Goal: Information Seeking & Learning: Learn about a topic

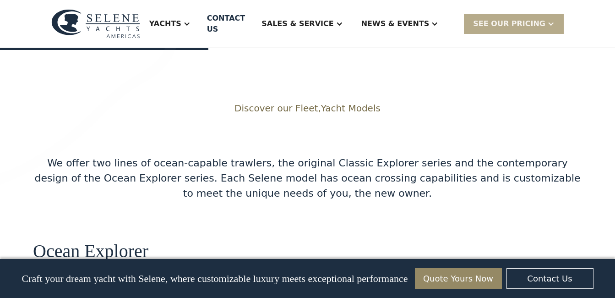
scroll to position [1660, 0]
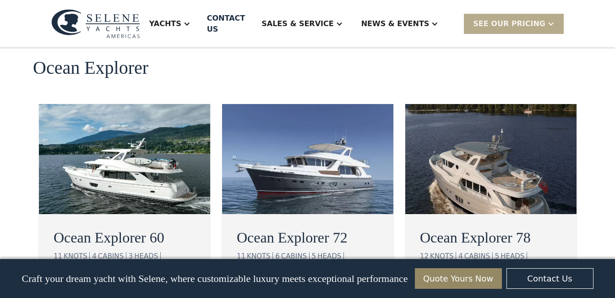
click at [85, 288] on div "view details" at bounding box center [90, 293] width 51 height 11
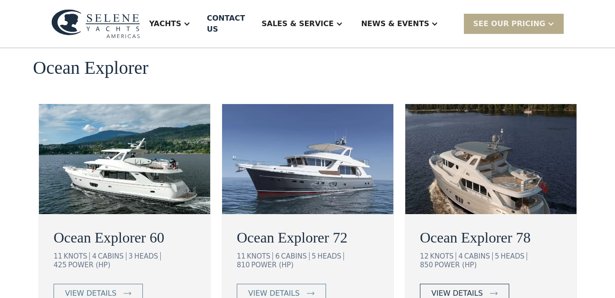
click at [460, 288] on div "view details" at bounding box center [457, 293] width 51 height 11
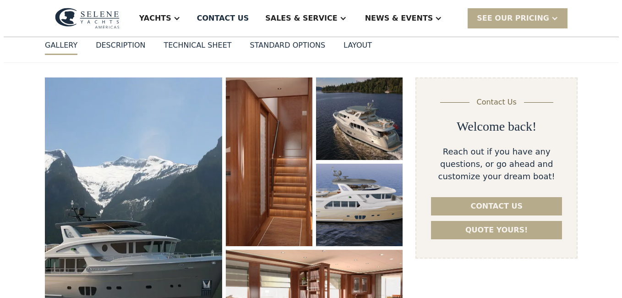
scroll to position [137, 0]
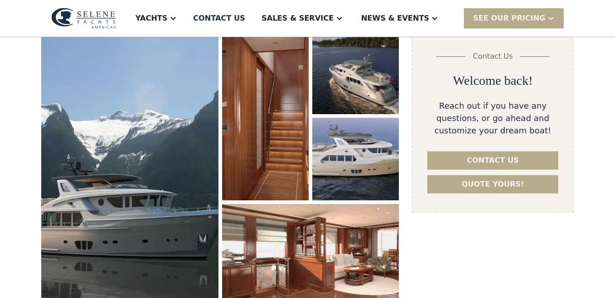
click at [170, 168] on img "open lightbox" at bounding box center [129, 168] width 177 height 272
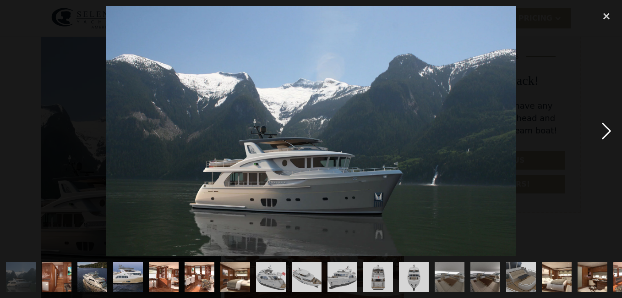
click at [602, 129] on div "next image" at bounding box center [606, 131] width 31 height 250
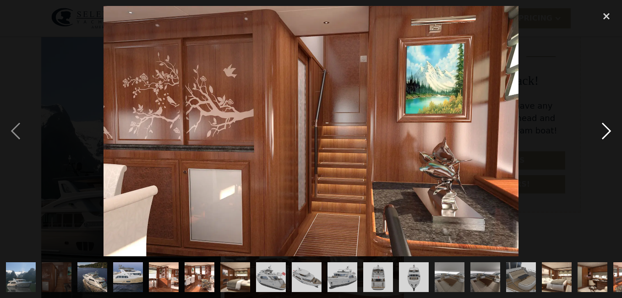
click at [608, 126] on div "next image" at bounding box center [606, 131] width 31 height 250
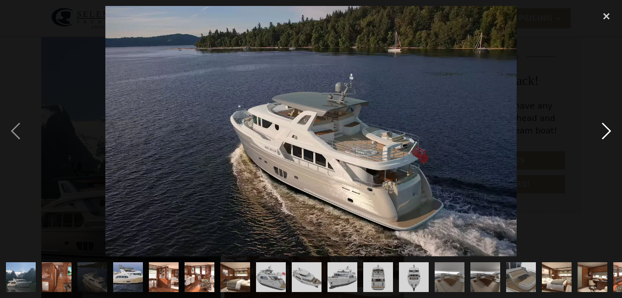
click at [608, 126] on div "next image" at bounding box center [606, 131] width 31 height 250
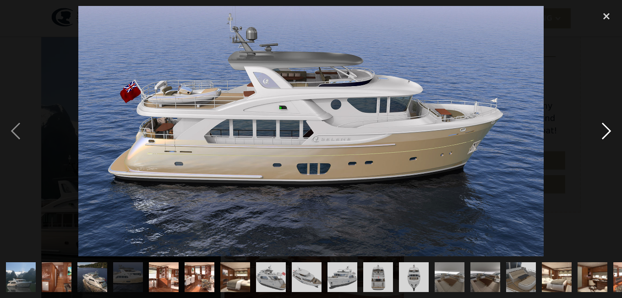
click at [608, 126] on div "next image" at bounding box center [606, 131] width 31 height 250
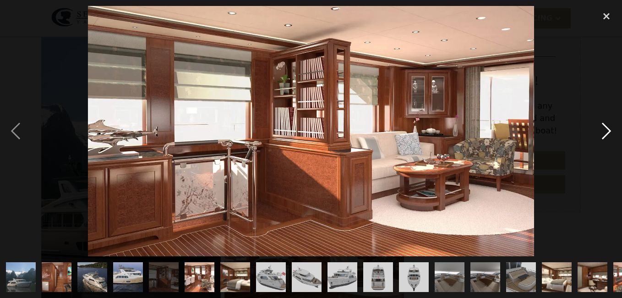
click at [606, 128] on div "next image" at bounding box center [606, 131] width 31 height 250
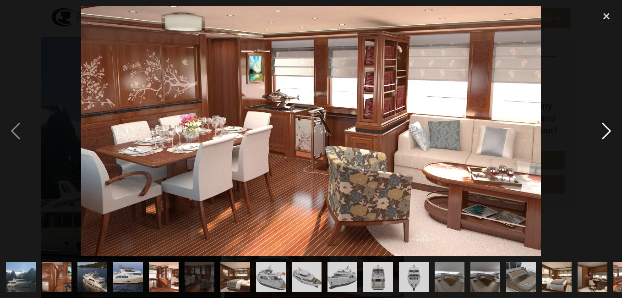
click at [605, 128] on div "next image" at bounding box center [606, 131] width 31 height 250
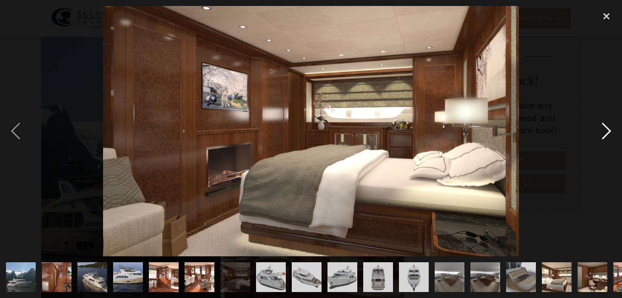
click at [604, 128] on div "next image" at bounding box center [606, 131] width 31 height 250
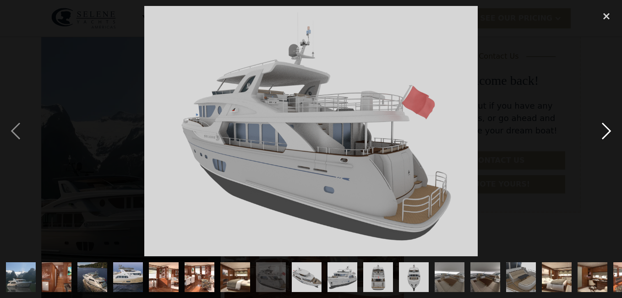
click at [604, 128] on div "next image" at bounding box center [606, 131] width 31 height 250
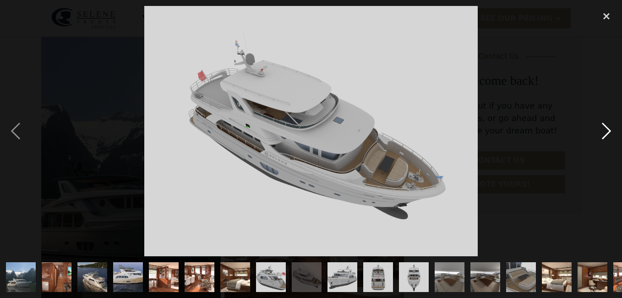
click at [604, 128] on div "next image" at bounding box center [606, 131] width 31 height 250
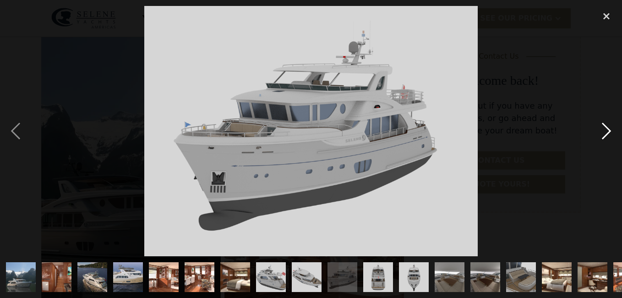
click at [604, 128] on div "next image" at bounding box center [606, 131] width 31 height 250
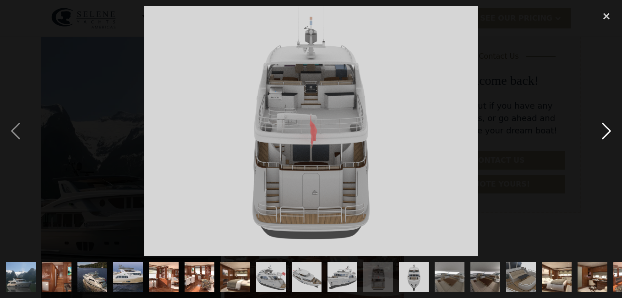
click at [604, 128] on div "next image" at bounding box center [606, 131] width 31 height 250
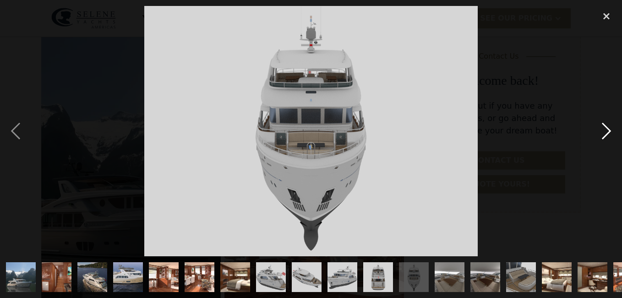
click at [604, 128] on div "next image" at bounding box center [606, 131] width 31 height 250
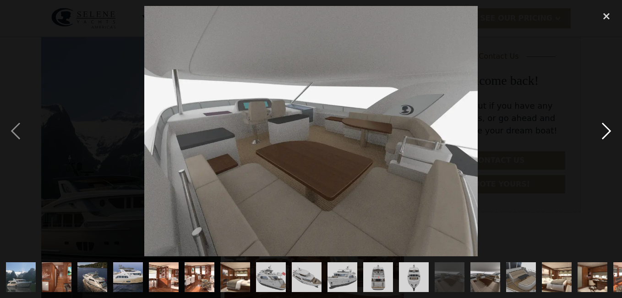
click at [604, 128] on div "next image" at bounding box center [606, 131] width 31 height 250
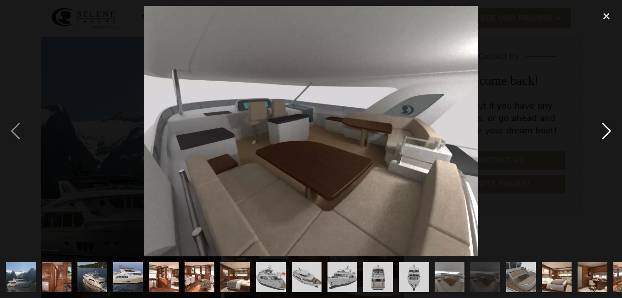
click at [604, 128] on div "next image" at bounding box center [606, 131] width 31 height 250
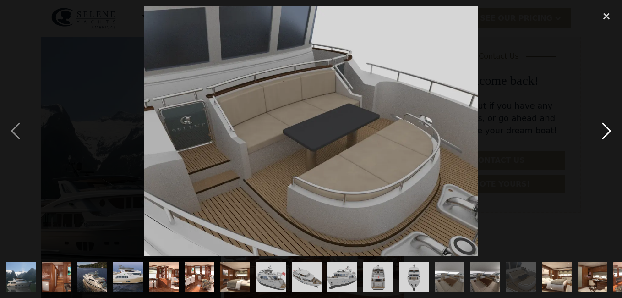
click at [604, 127] on div "next image" at bounding box center [606, 131] width 31 height 250
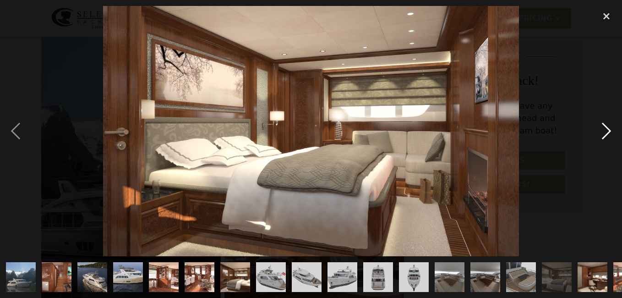
click at [604, 127] on div "next image" at bounding box center [606, 131] width 31 height 250
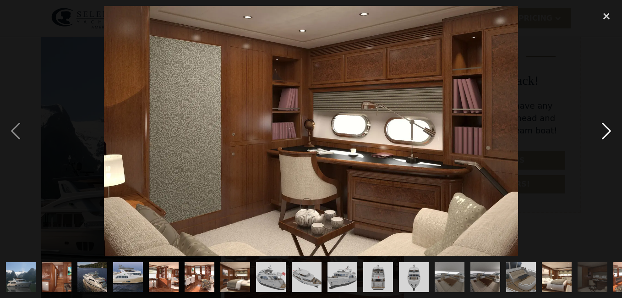
click at [605, 132] on div "next image" at bounding box center [606, 131] width 31 height 250
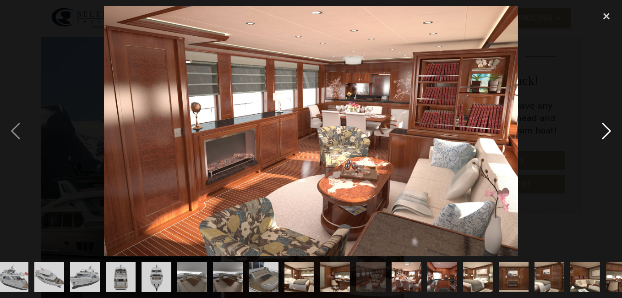
scroll to position [0, 277]
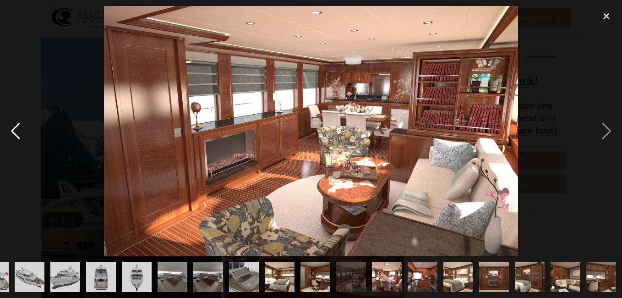
click at [13, 130] on div "previous image" at bounding box center [15, 131] width 31 height 250
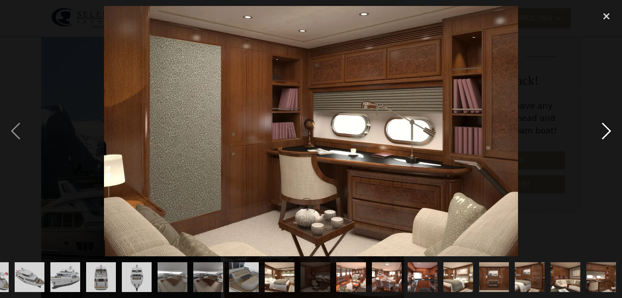
click at [607, 128] on div "next image" at bounding box center [606, 131] width 31 height 250
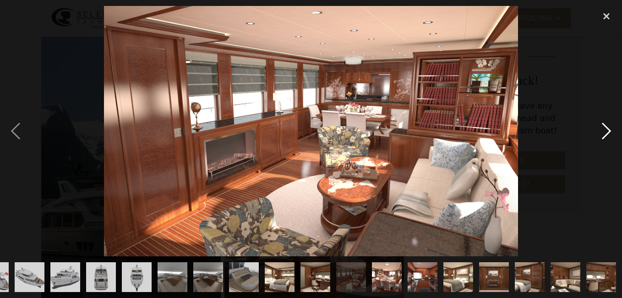
click at [607, 128] on div "next image" at bounding box center [606, 131] width 31 height 250
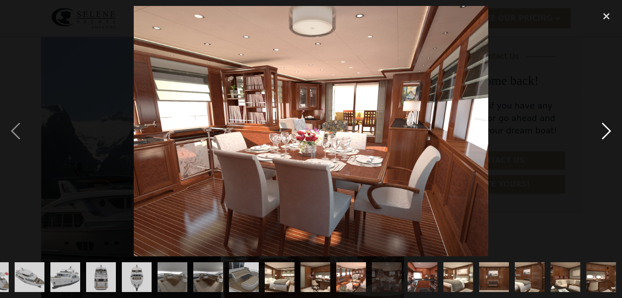
click at [607, 128] on div "next image" at bounding box center [606, 131] width 31 height 250
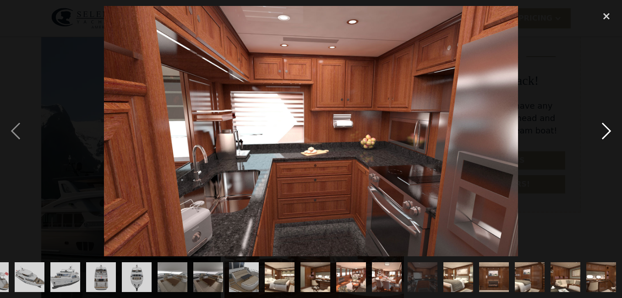
click at [607, 128] on div "next image" at bounding box center [606, 131] width 31 height 250
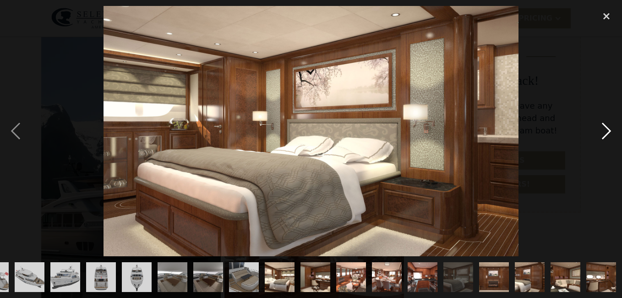
click at [607, 131] on div "next image" at bounding box center [606, 131] width 31 height 250
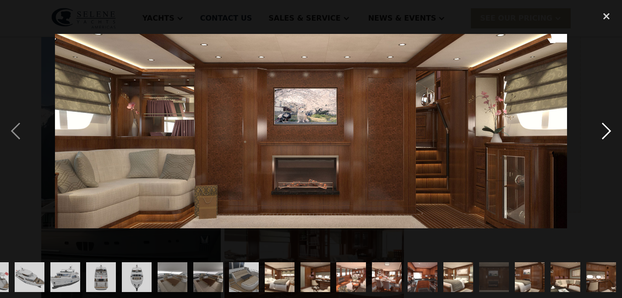
click at [606, 131] on div "next image" at bounding box center [606, 131] width 31 height 250
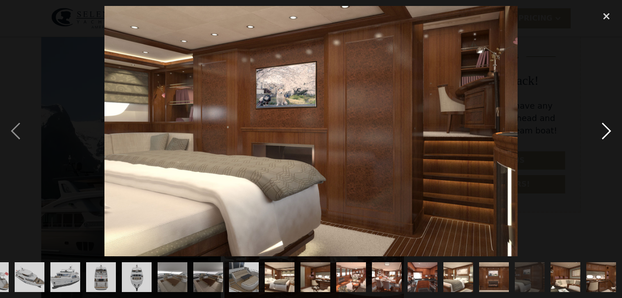
click at [606, 131] on div "next image" at bounding box center [606, 131] width 31 height 250
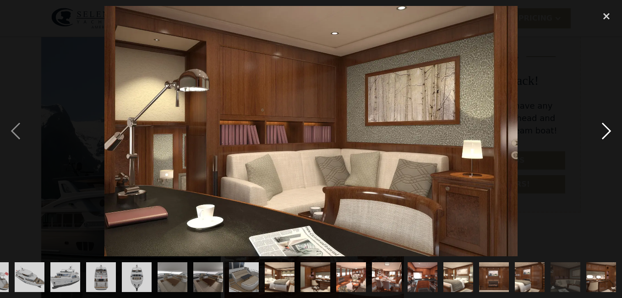
click at [606, 131] on div "next image" at bounding box center [606, 131] width 31 height 250
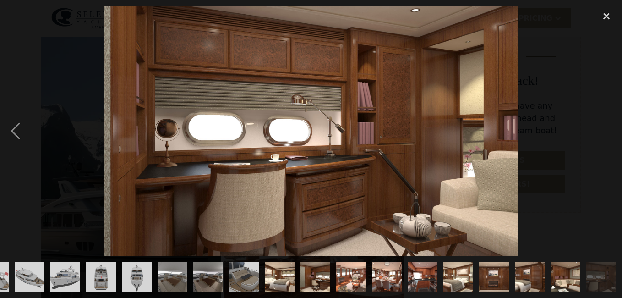
click at [606, 131] on div "next image" at bounding box center [606, 131] width 31 height 250
click at [605, 13] on div "close lightbox" at bounding box center [606, 16] width 31 height 20
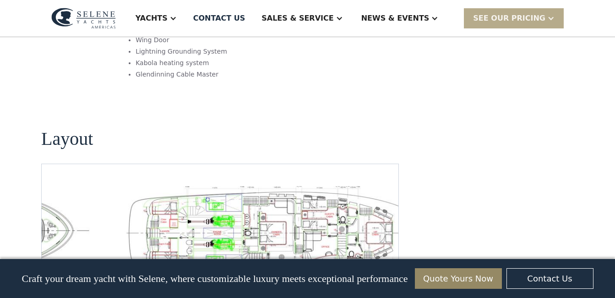
scroll to position [1334, 0]
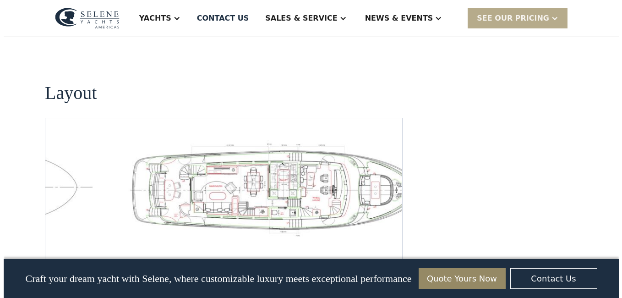
scroll to position [1339, 0]
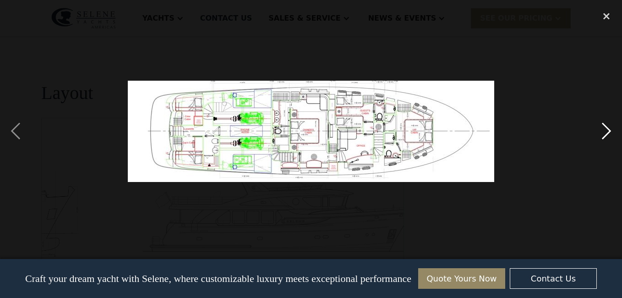
click at [603, 132] on div "next image" at bounding box center [606, 131] width 31 height 250
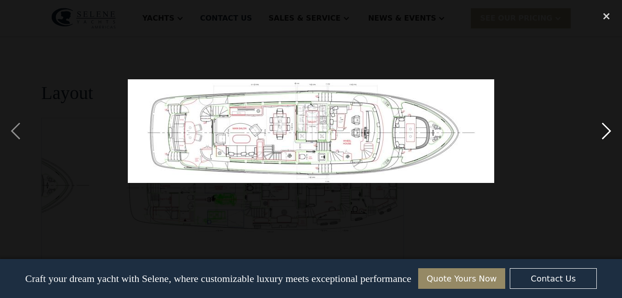
click at [603, 127] on div "next image" at bounding box center [606, 131] width 31 height 250
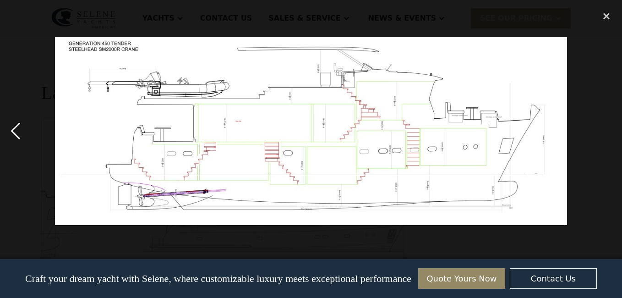
click at [15, 128] on div "previous image" at bounding box center [15, 131] width 31 height 250
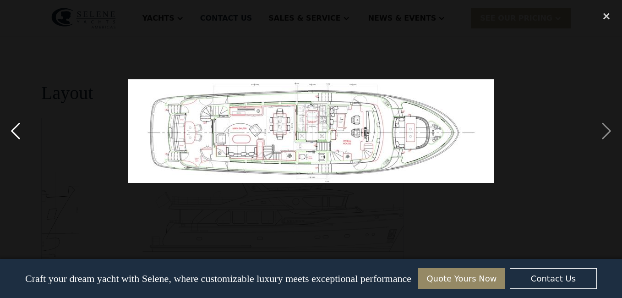
click at [15, 128] on div "previous image" at bounding box center [15, 131] width 31 height 250
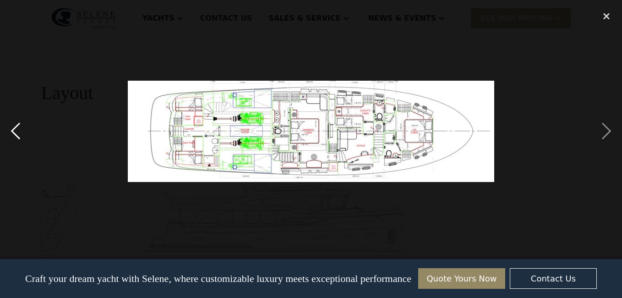
click at [15, 128] on div "previous image" at bounding box center [15, 131] width 31 height 250
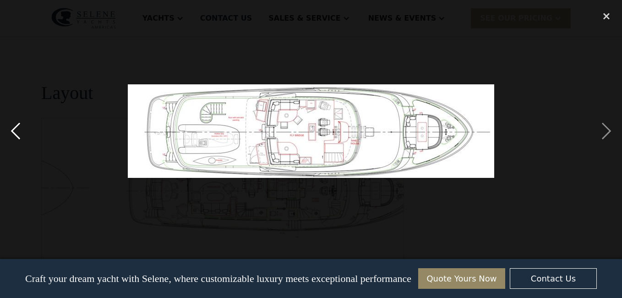
click at [15, 128] on div "previous image" at bounding box center [15, 131] width 31 height 250
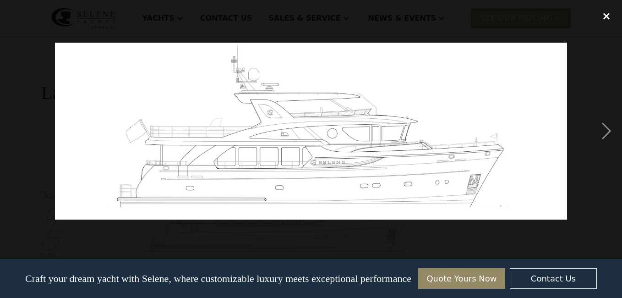
click at [606, 15] on div "close lightbox" at bounding box center [606, 16] width 31 height 20
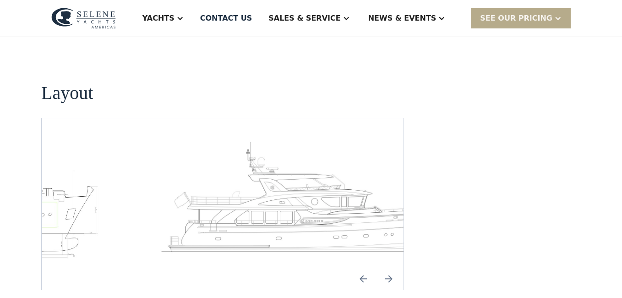
scroll to position [156, 0]
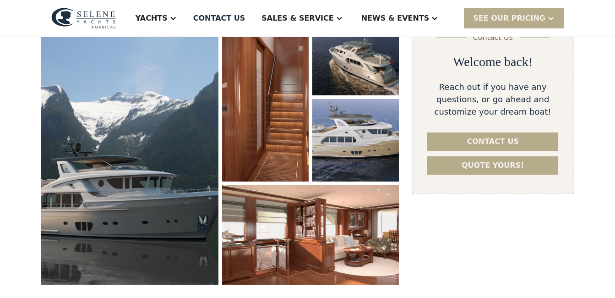
click at [155, 190] on img "open lightbox" at bounding box center [129, 149] width 177 height 272
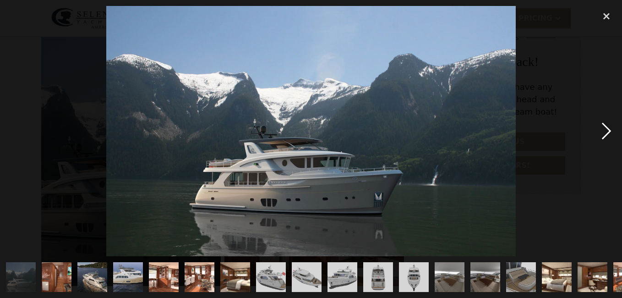
click at [608, 129] on div "next image" at bounding box center [606, 131] width 31 height 250
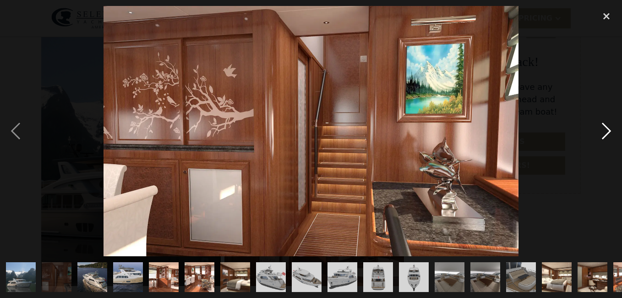
click at [607, 129] on div "next image" at bounding box center [606, 131] width 31 height 250
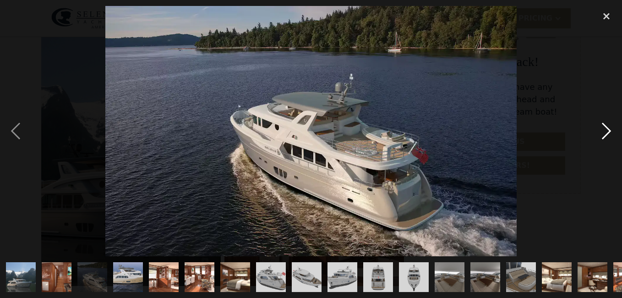
click at [606, 129] on div "next image" at bounding box center [606, 131] width 31 height 250
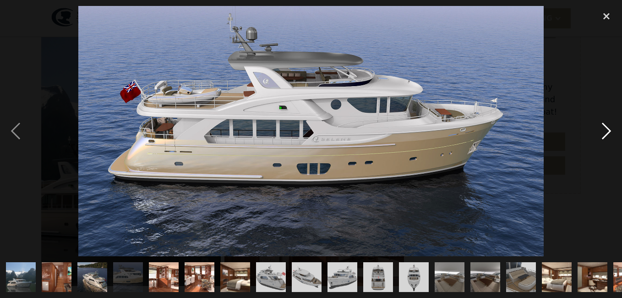
click at [606, 129] on div "next image" at bounding box center [606, 131] width 31 height 250
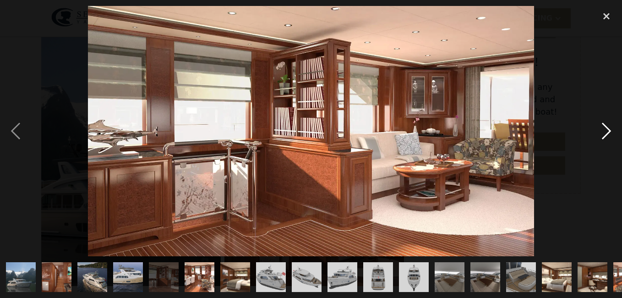
click at [606, 129] on div "next image" at bounding box center [606, 131] width 31 height 250
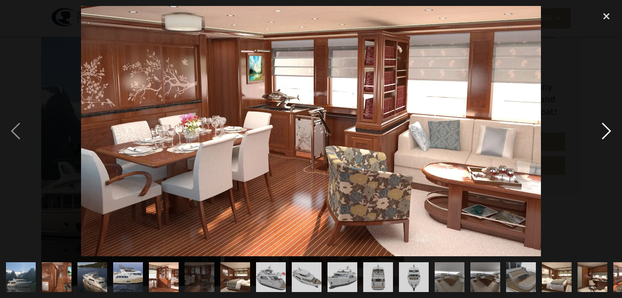
click at [606, 129] on div "next image" at bounding box center [606, 131] width 31 height 250
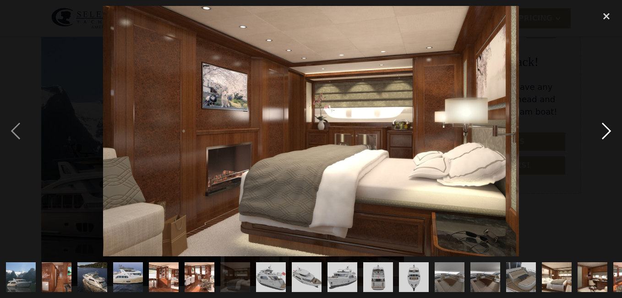
click at [605, 129] on div "next image" at bounding box center [606, 131] width 31 height 250
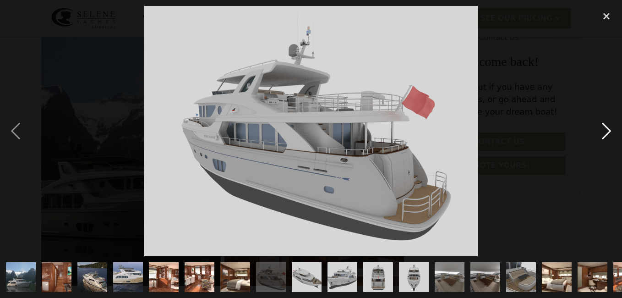
click at [605, 129] on div "next image" at bounding box center [606, 131] width 31 height 250
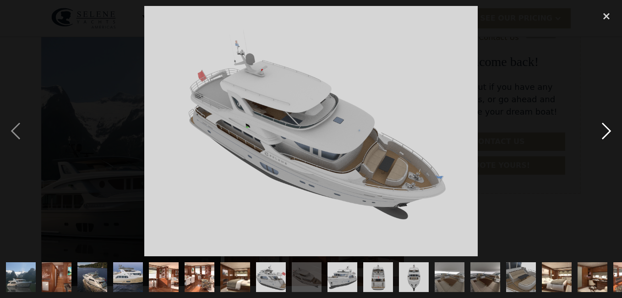
click at [605, 129] on div "next image" at bounding box center [606, 131] width 31 height 250
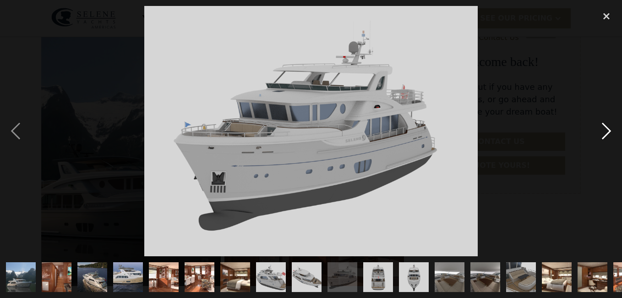
click at [605, 129] on div "next image" at bounding box center [606, 131] width 31 height 250
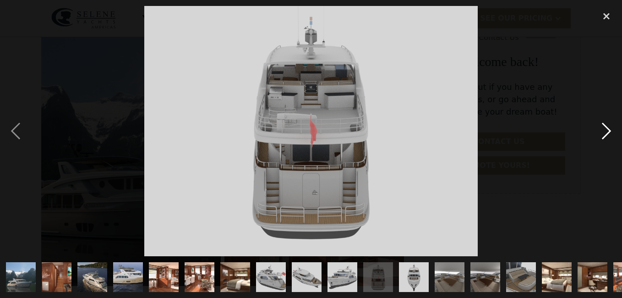
click at [605, 129] on div "next image" at bounding box center [606, 131] width 31 height 250
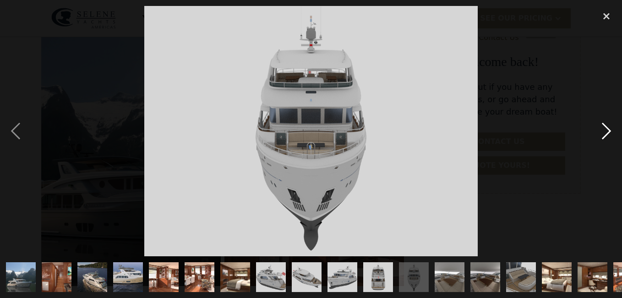
click at [605, 129] on div "next image" at bounding box center [606, 131] width 31 height 250
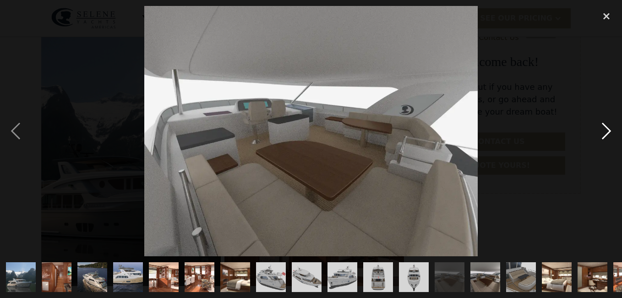
click at [605, 129] on div "next image" at bounding box center [606, 131] width 31 height 250
